Goal: Check status: Check status

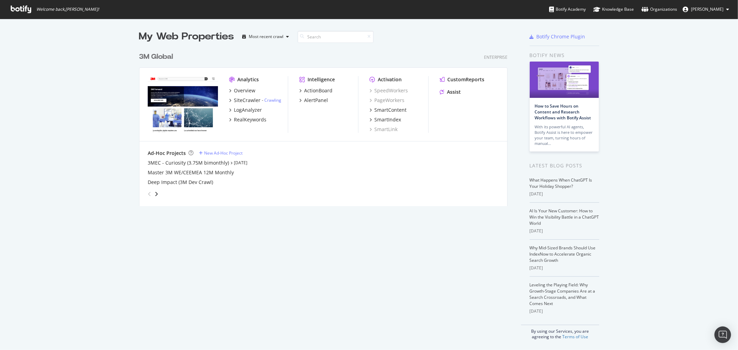
scroll to position [344, 727]
click at [566, 110] on link "How to Save Hours on Content and Research Workflows with Botify Assist" at bounding box center [563, 112] width 56 height 18
click at [162, 56] on div "3M Global" at bounding box center [156, 57] width 34 height 10
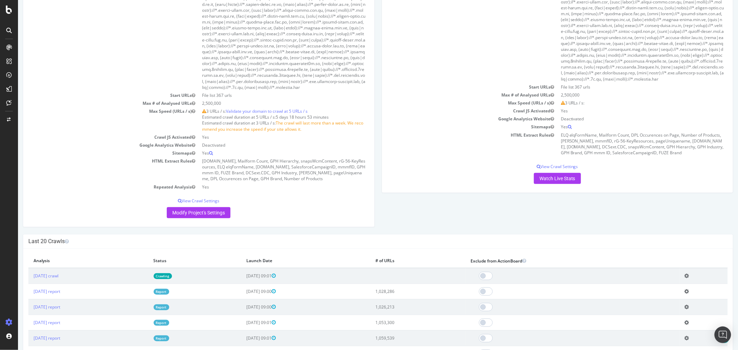
scroll to position [653, 0]
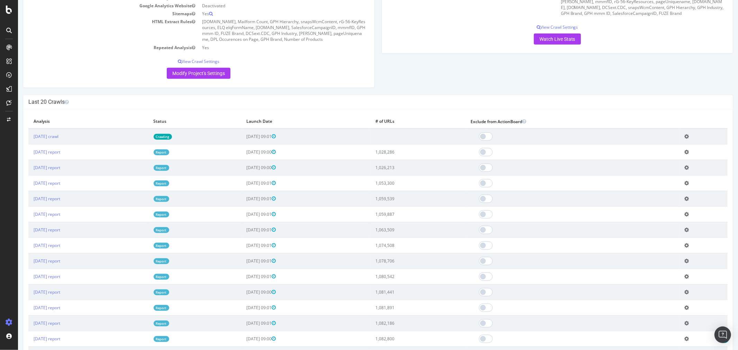
click at [56, 154] on td "[DATE] report" at bounding box center [88, 152] width 120 height 16
click at [55, 155] on link "[DATE] report" at bounding box center [46, 152] width 27 height 6
